Goal: Information Seeking & Learning: Understand process/instructions

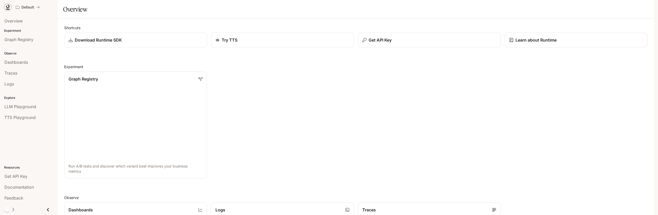
click at [7, 7] on icon at bounding box center [7, 7] width 3 height 4
click at [26, 7] on p "Default" at bounding box center [27, 7] width 13 height 4
